Goal: Information Seeking & Learning: Learn about a topic

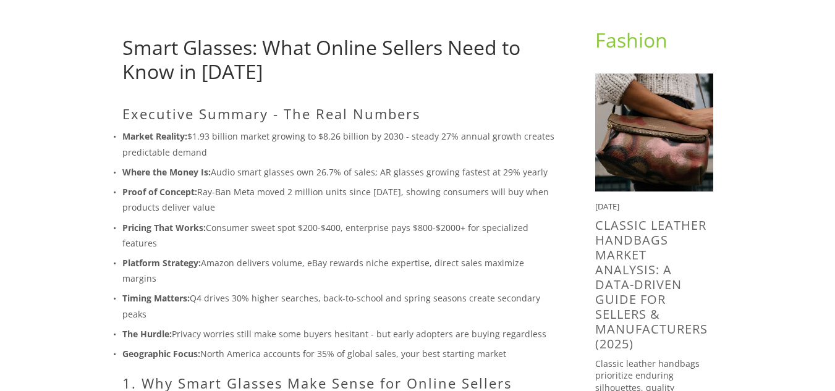
scroll to position [98, 0]
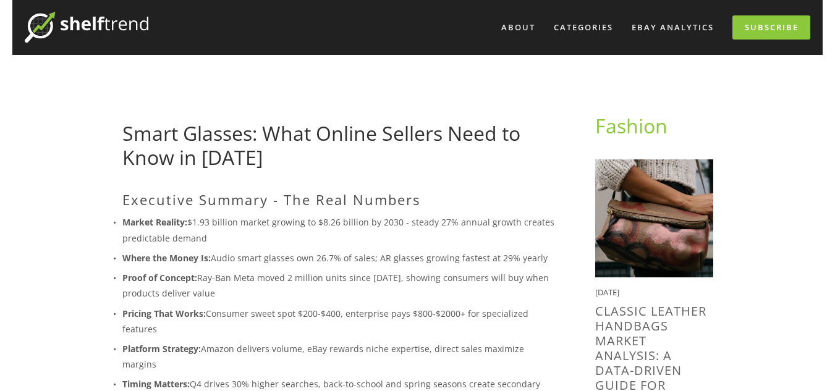
scroll to position [14, 0]
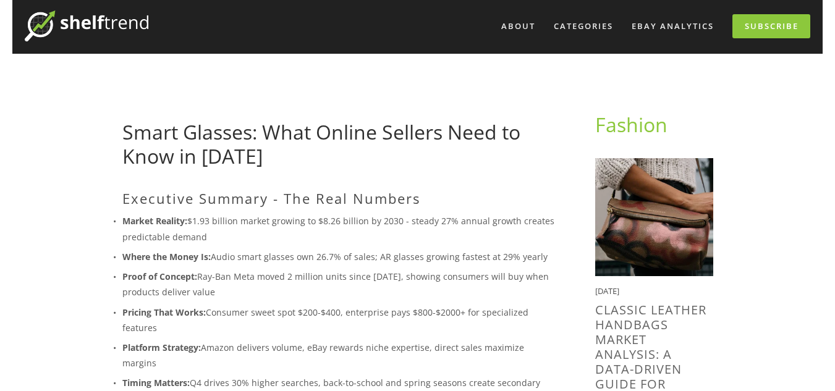
drag, startPoint x: 336, startPoint y: 255, endPoint x: 225, endPoint y: 241, distance: 112.1
click at [225, 241] on ul "Market Reality: $1.93 billion market growing to $8.26 billion by 2030 - steady …" at bounding box center [338, 329] width 433 height 233
click at [225, 241] on p "Market Reality: $1.93 billion market growing to $8.26 billion by 2030 - steady …" at bounding box center [338, 228] width 433 height 31
copy p "Audio smart glasses own 26.7% of sales; AR glasses growing fastest at 29% yearly"
drag, startPoint x: 213, startPoint y: 255, endPoint x: 537, endPoint y: 254, distance: 323.4
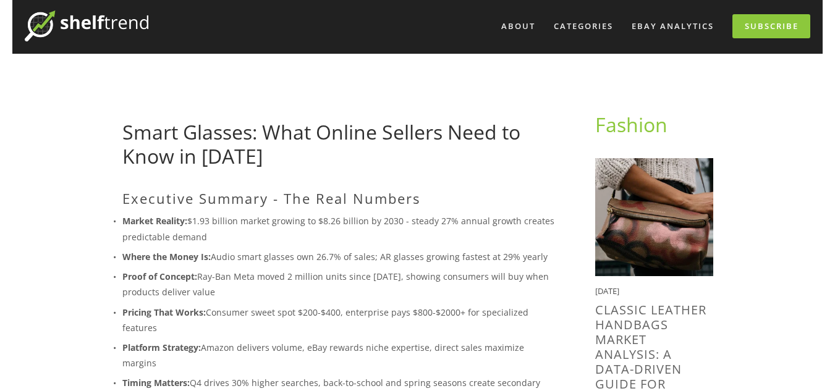
click at [537, 254] on p "Where the Money Is: Audio smart glasses own 26.7% of sales; AR glasses growing …" at bounding box center [338, 256] width 433 height 15
click at [244, 270] on p "Proof of Concept: Ray-Ban Meta moved 2 million units since [DATE], showing cons…" at bounding box center [338, 284] width 433 height 31
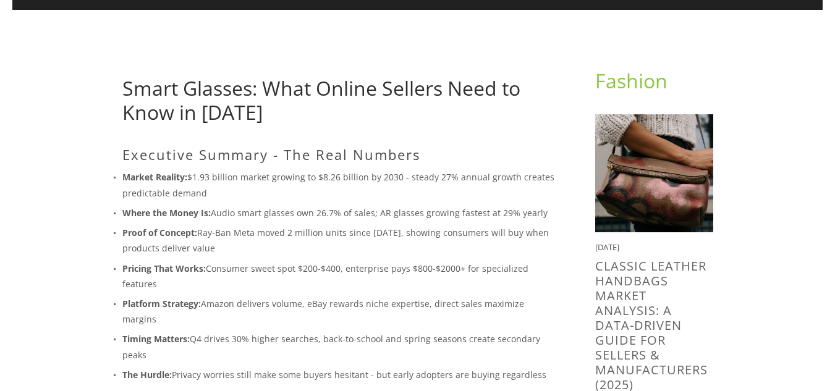
scroll to position [59, 0]
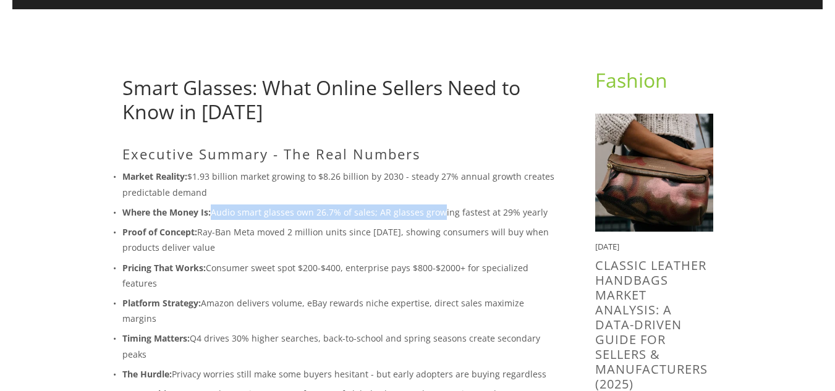
drag, startPoint x: 210, startPoint y: 218, endPoint x: 433, endPoint y: 203, distance: 223.7
click at [433, 203] on ul "Market Reality: $1.93 billion market growing to $8.26 billion by 2030 - steady …" at bounding box center [338, 285] width 433 height 233
